Goal: Information Seeking & Learning: Check status

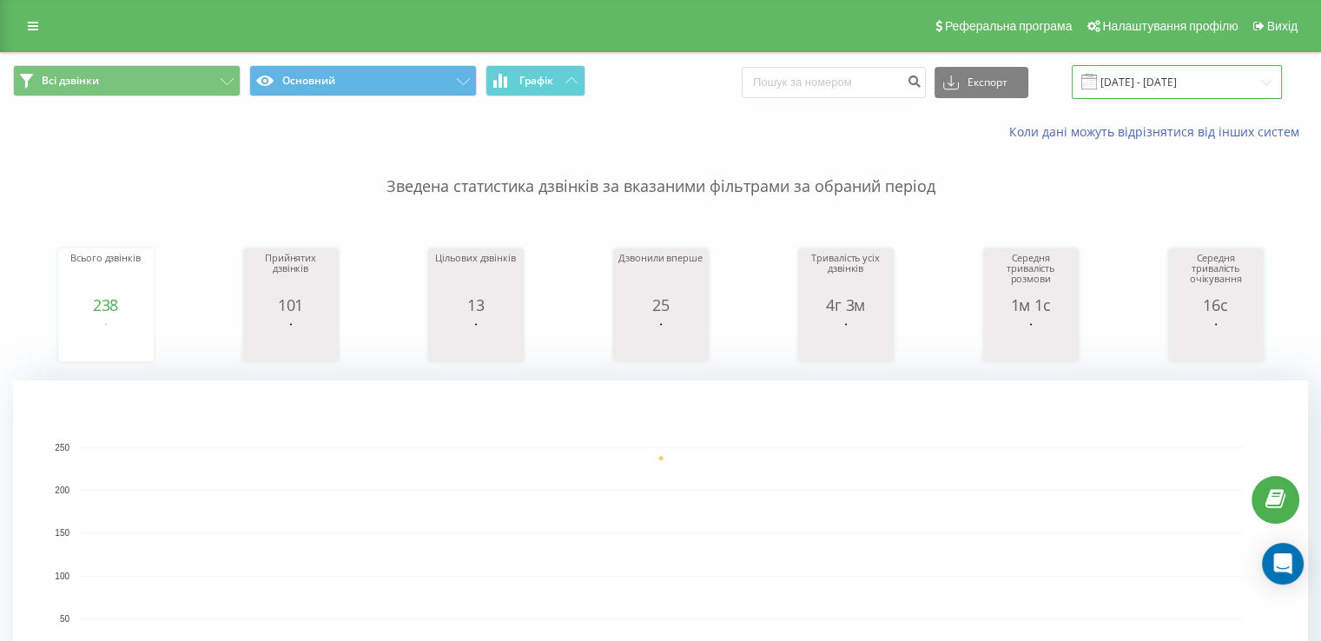
click at [1227, 77] on input "22.09.2025 - 22.09.2025" at bounding box center [1177, 82] width 210 height 34
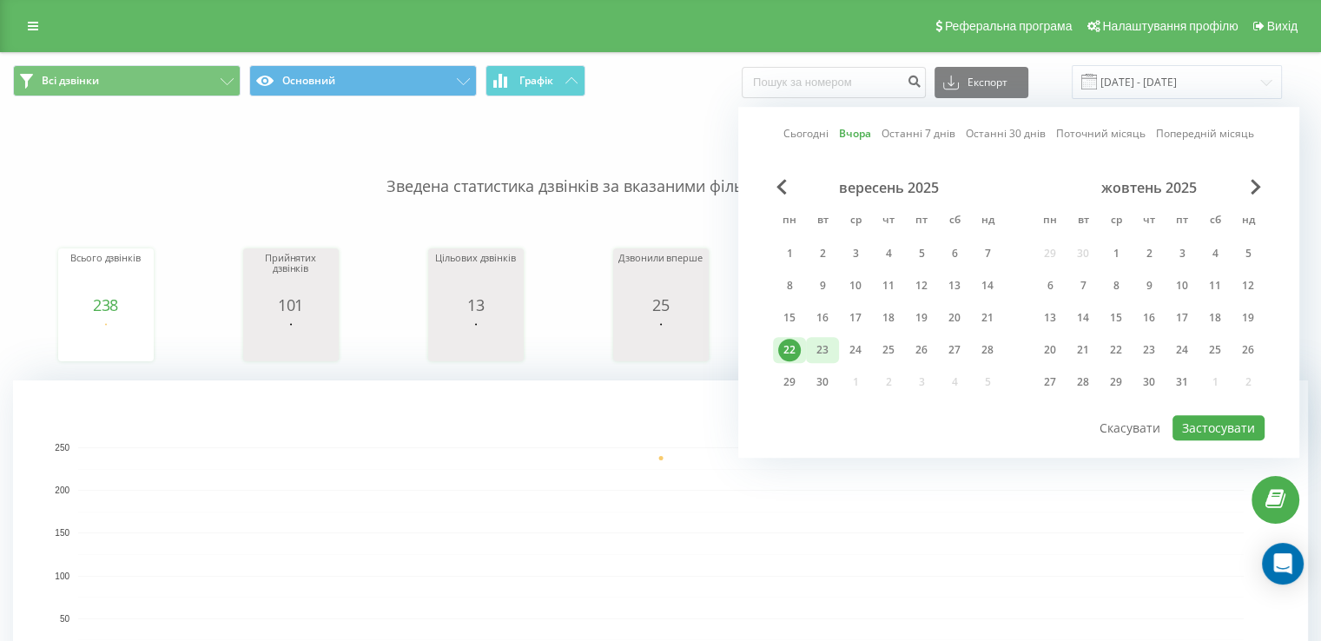
click at [823, 352] on div "23" at bounding box center [822, 350] width 23 height 23
click at [1200, 426] on button "Застосувати" at bounding box center [1219, 427] width 92 height 25
type input "23.09.2025 - 23.09.2025"
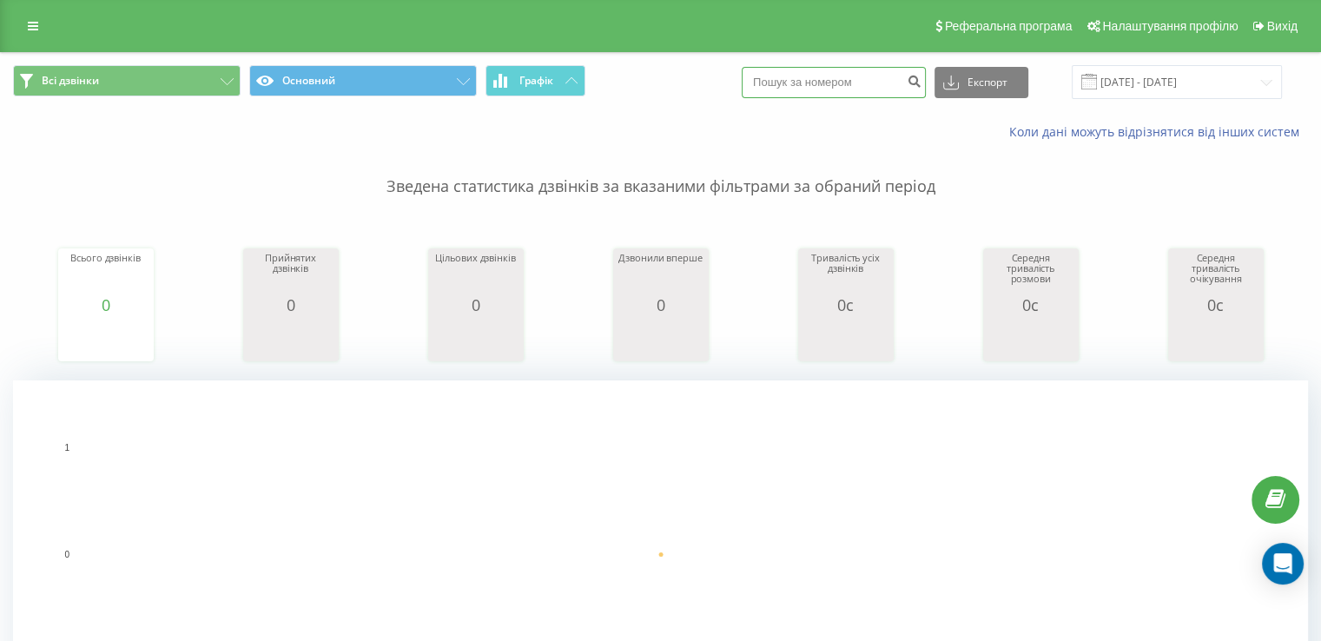
click at [877, 86] on input at bounding box center [834, 82] width 184 height 31
paste input "[PHONE_NUMBER]"
type input "[PHONE_NUMBER]"
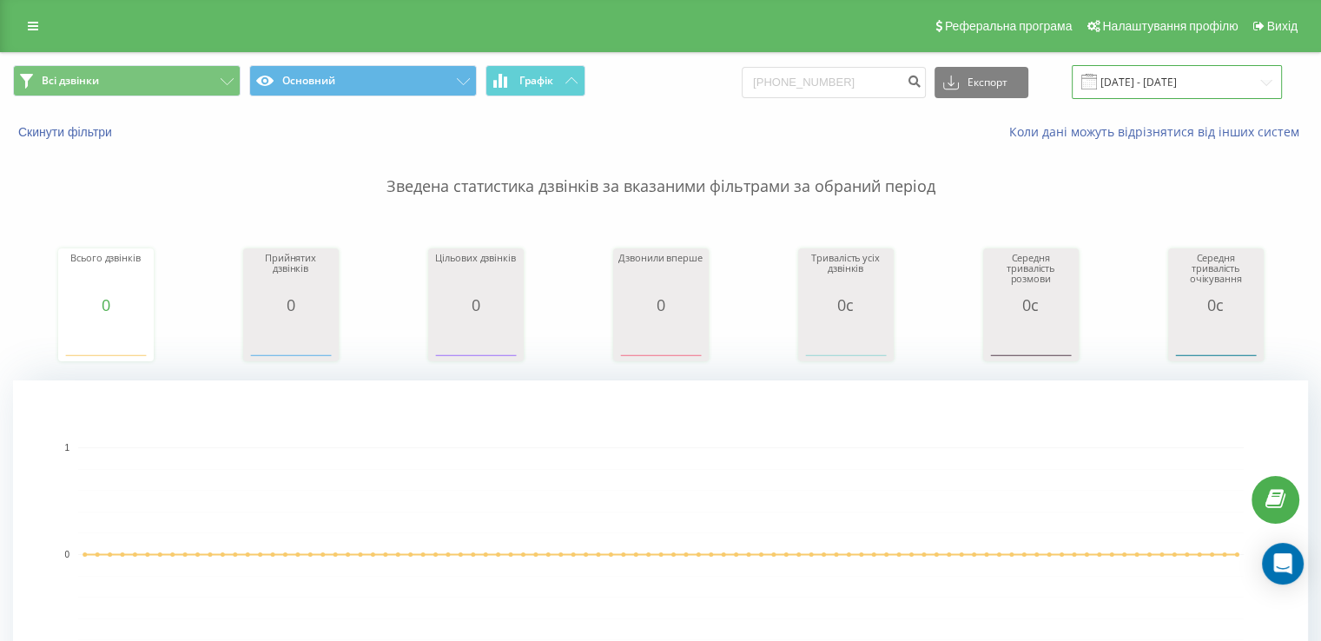
click at [1161, 83] on input "[DATE] - [DATE]" at bounding box center [1177, 82] width 210 height 34
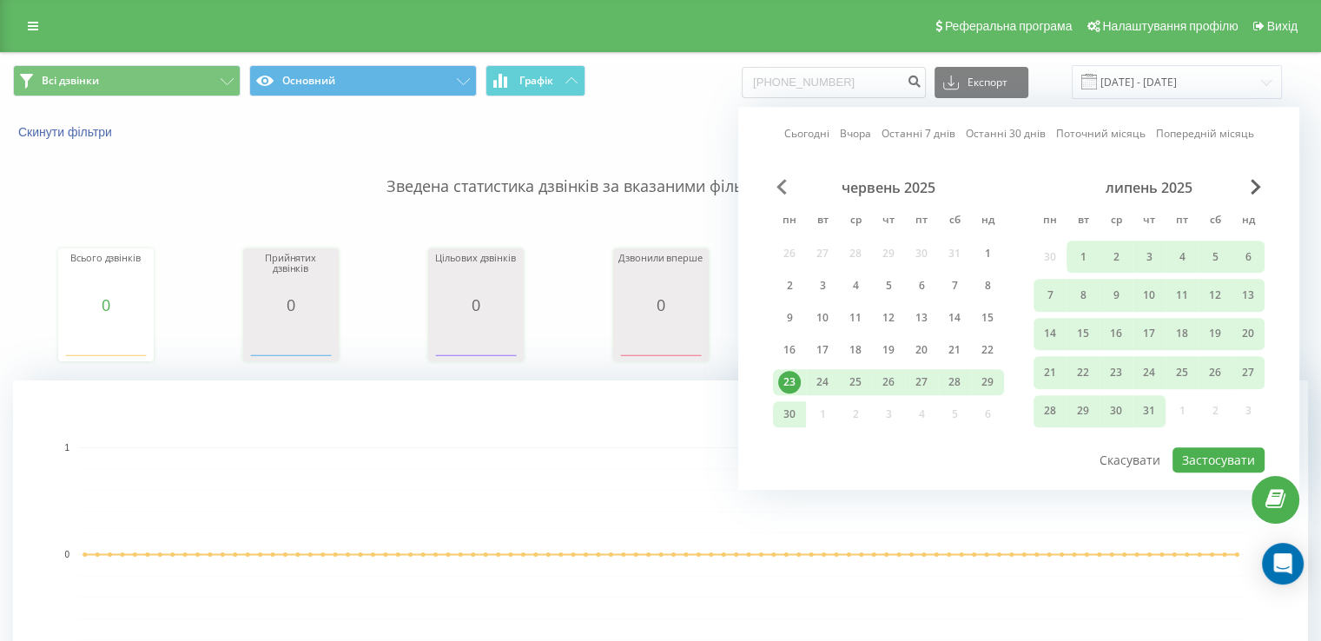
click at [777, 182] on span "Previous Month" at bounding box center [782, 187] width 10 height 16
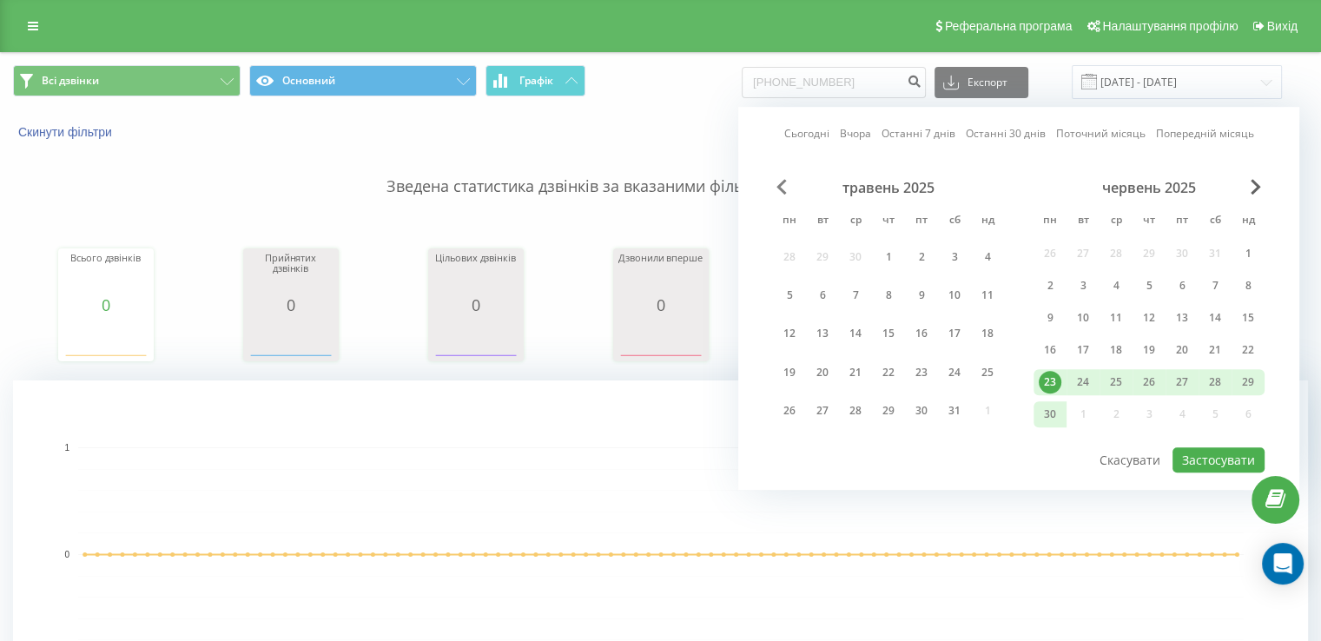
click at [778, 183] on span "Previous Month" at bounding box center [782, 187] width 10 height 16
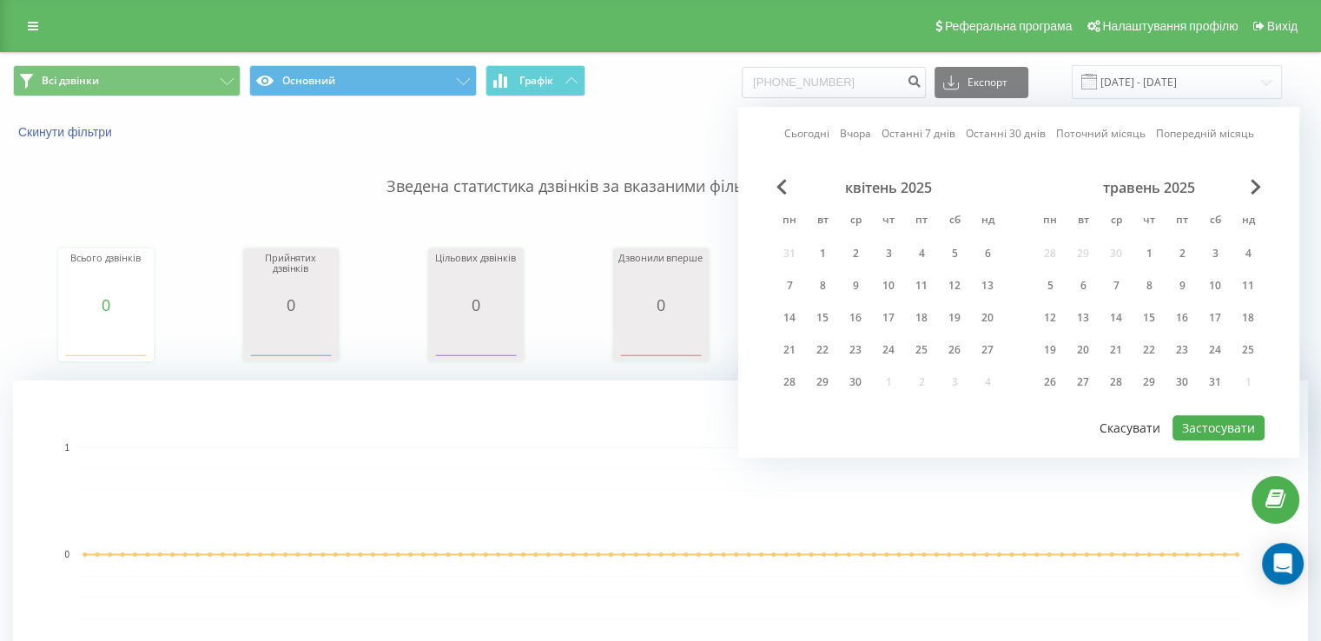
click at [1141, 429] on button "Скасувати" at bounding box center [1130, 427] width 80 height 25
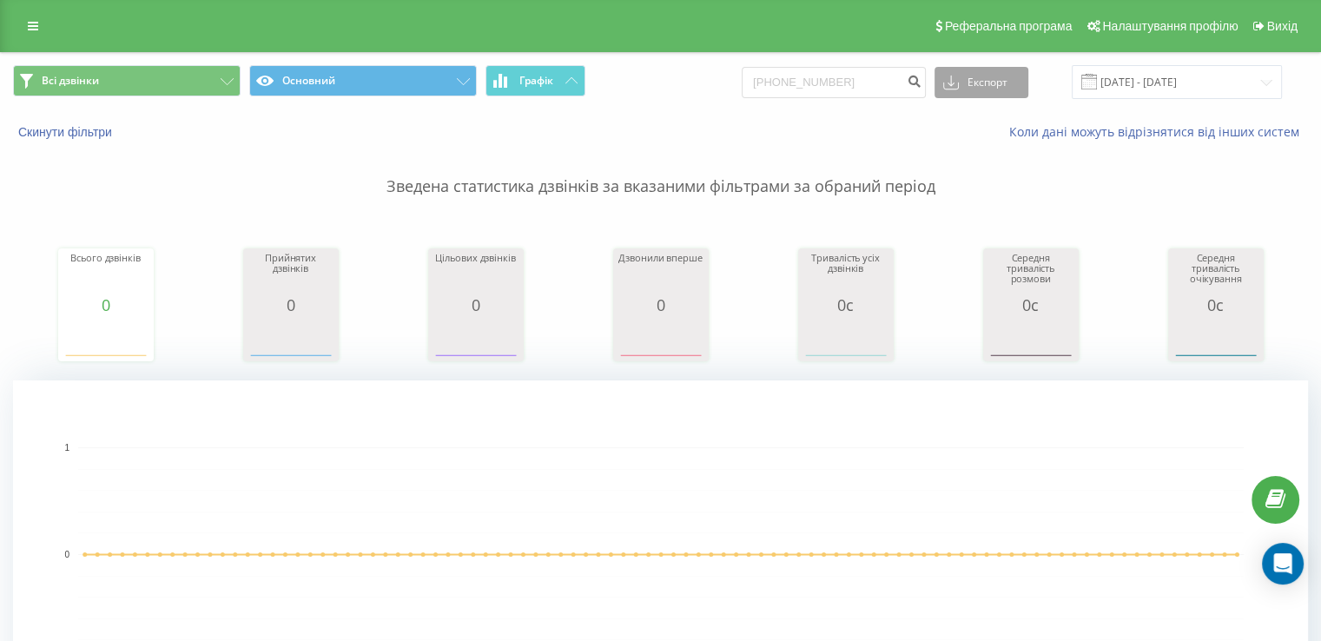
click at [987, 81] on button "Експорт" at bounding box center [982, 82] width 94 height 31
click at [865, 94] on input "[PHONE_NUMBER]" at bounding box center [834, 82] width 184 height 31
click at [1134, 89] on input "[DATE] - [DATE]" at bounding box center [1177, 82] width 210 height 34
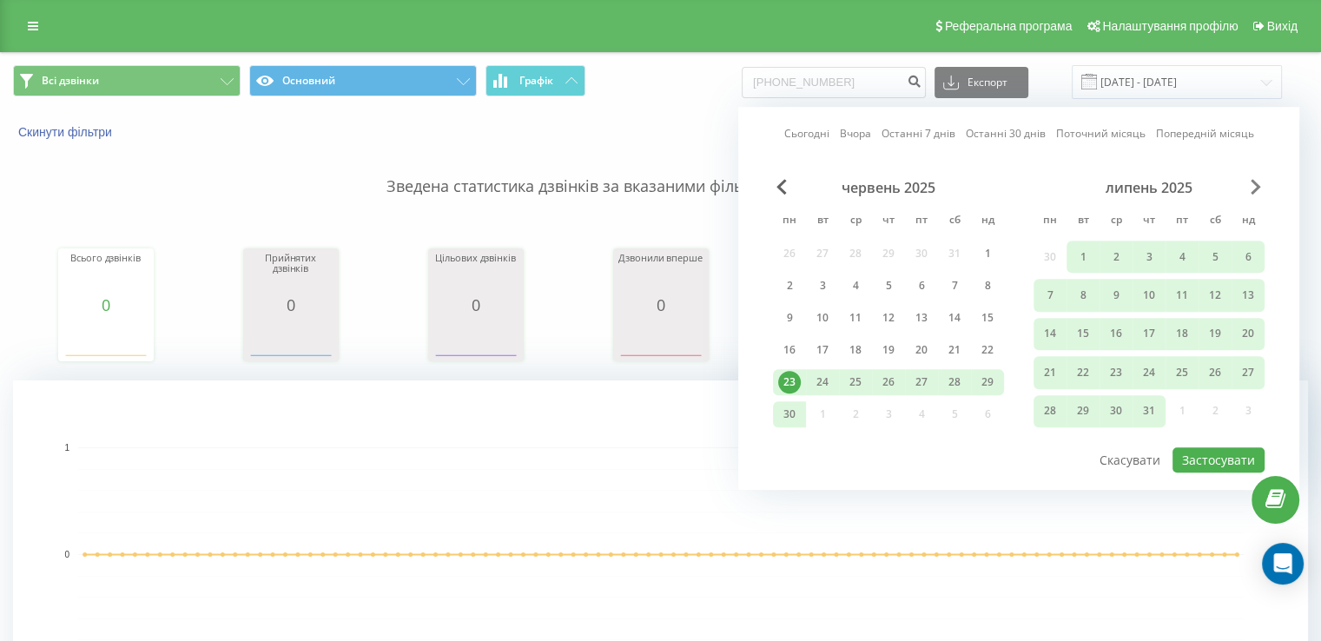
click at [1260, 187] on span "Next Month" at bounding box center [1256, 187] width 10 height 16
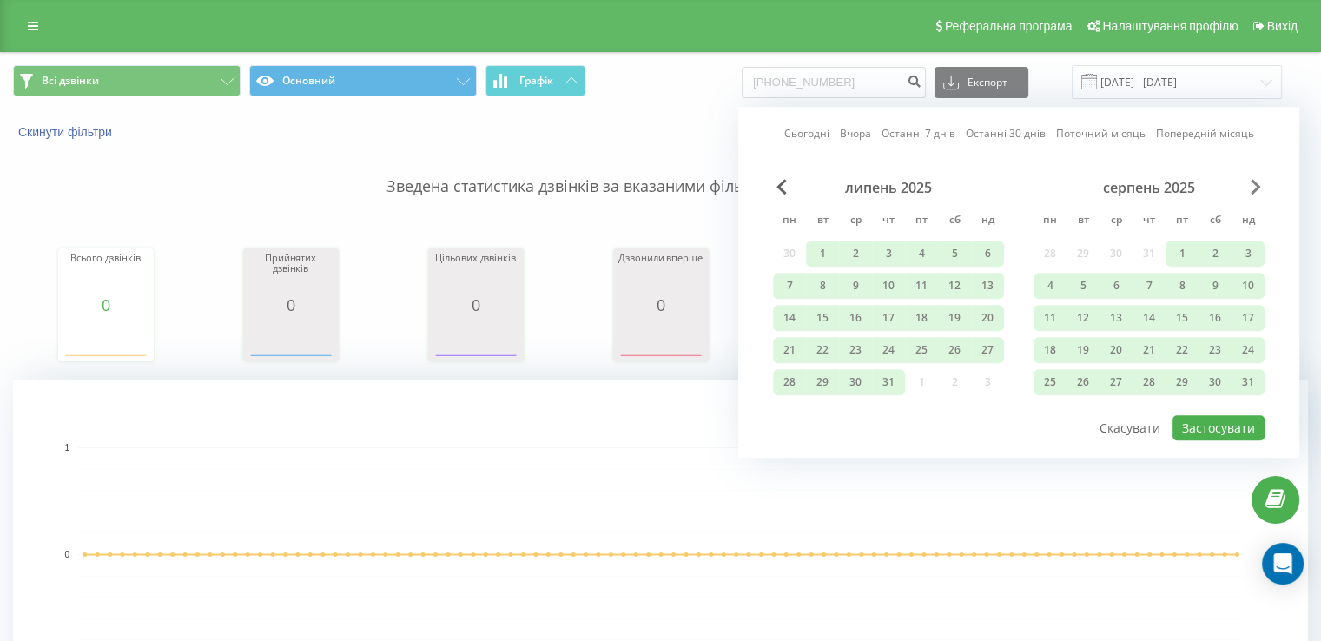
click at [1260, 187] on span "Next Month" at bounding box center [1256, 187] width 10 height 16
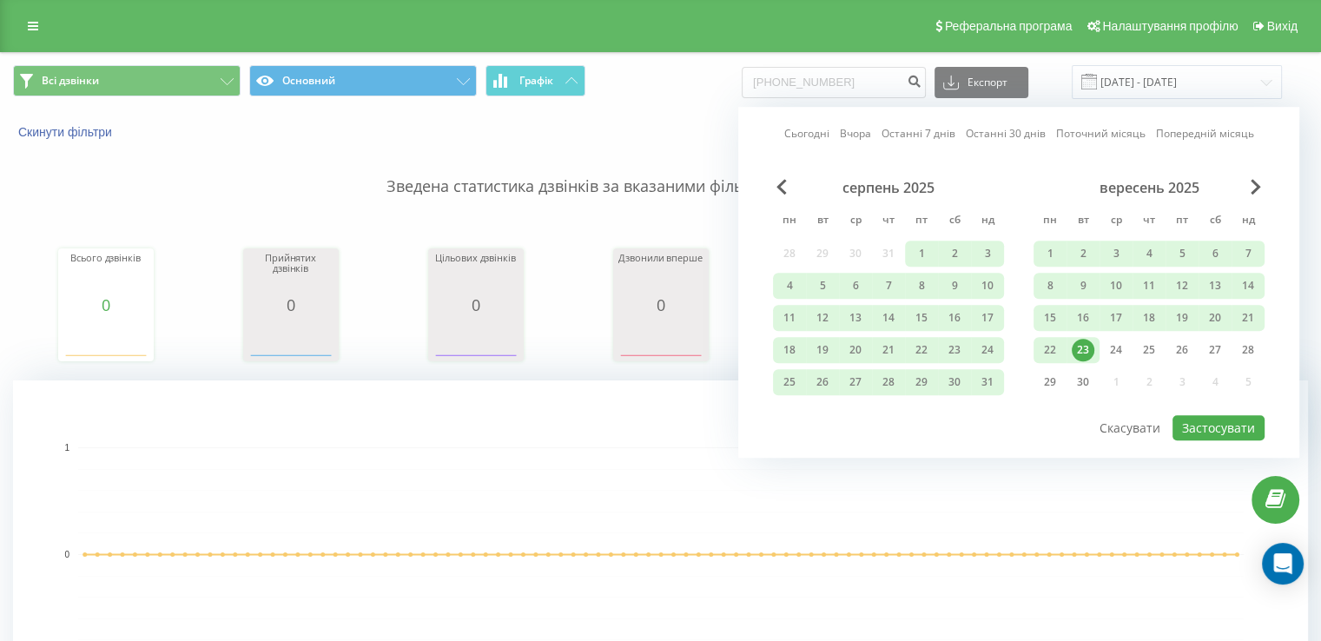
click at [1085, 348] on div "23" at bounding box center [1083, 350] width 23 height 23
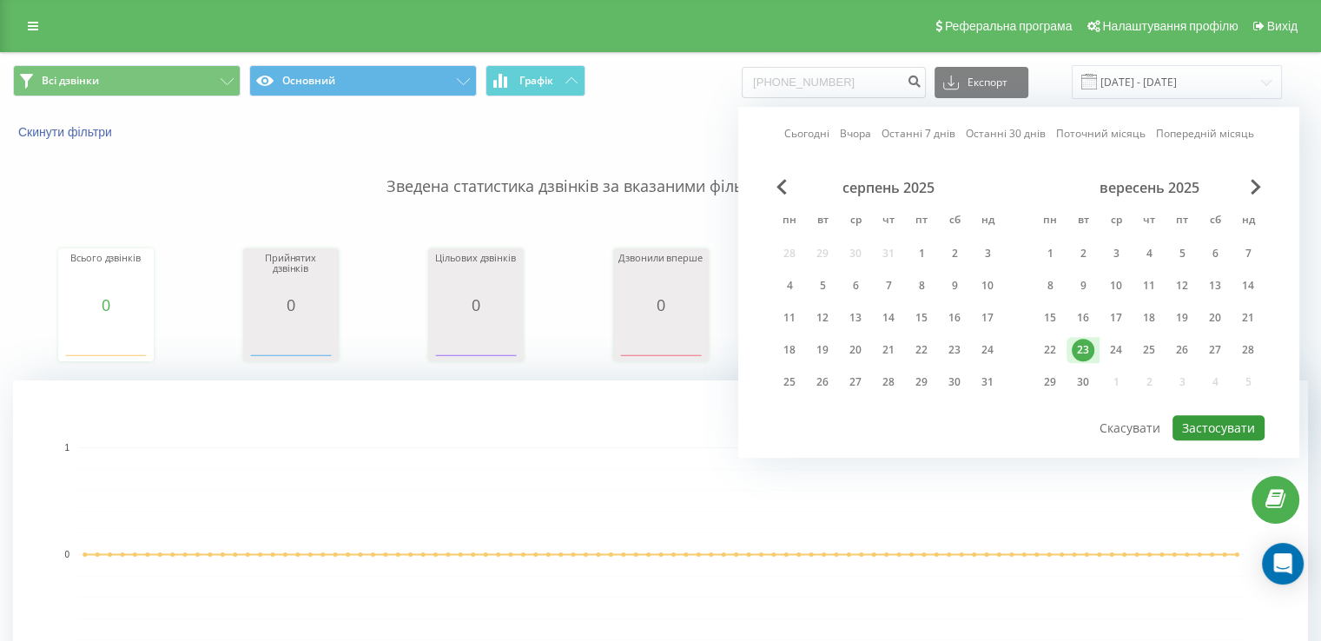
drag, startPoint x: 1211, startPoint y: 425, endPoint x: 1207, endPoint y: 411, distance: 14.6
click at [1207, 421] on button "Застосувати" at bounding box center [1219, 427] width 92 height 25
type input "23.09.2025 - 23.09.2025"
